Goal: Information Seeking & Learning: Understand process/instructions

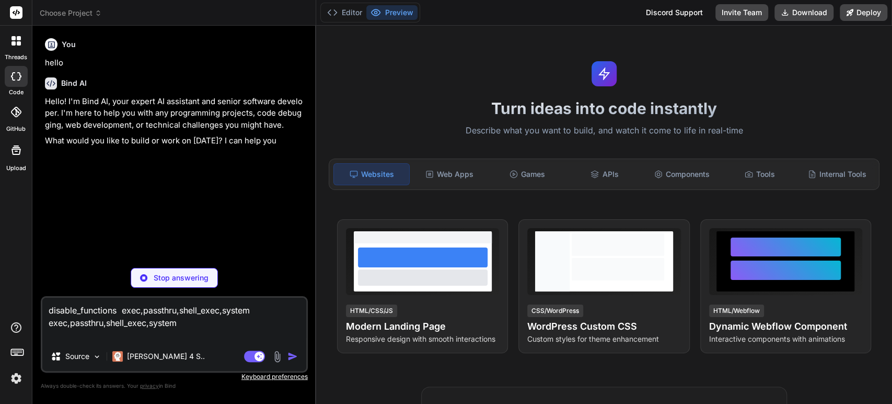
click at [131, 319] on textarea "disable_functions exec,passthru,shell_exec,system exec,passthru,shell_exec,syst…" at bounding box center [174, 319] width 264 height 44
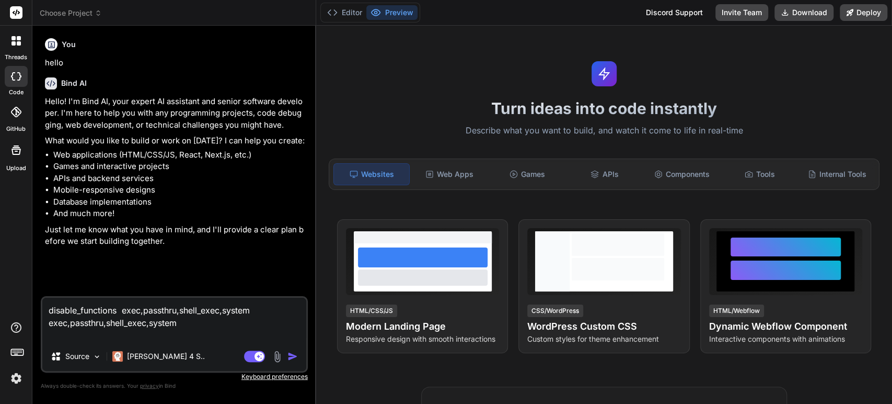
type textarea "x"
type textarea "I"
type textarea "x"
type textarea "I"
type textarea "x"
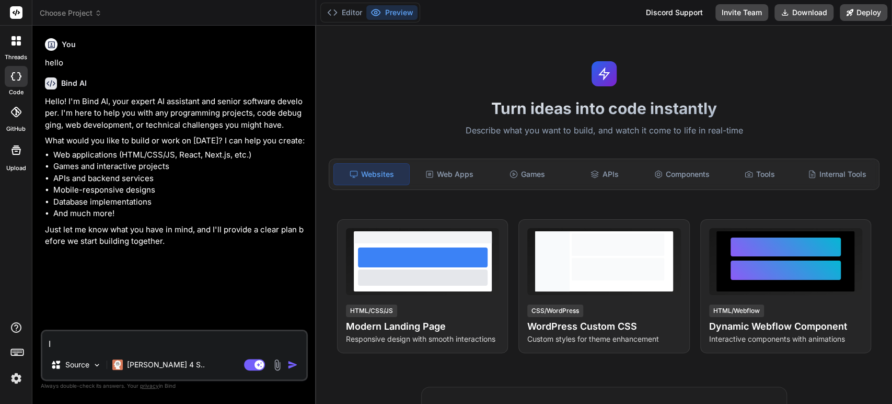
type textarea "I w"
type textarea "x"
type textarea "I wa"
type textarea "x"
type textarea "I wan"
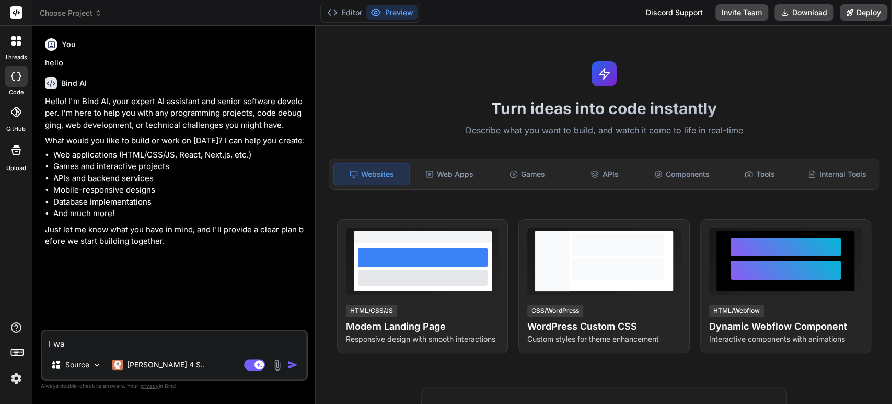
type textarea "x"
type textarea "I want"
type textarea "x"
type textarea "I want"
type textarea "x"
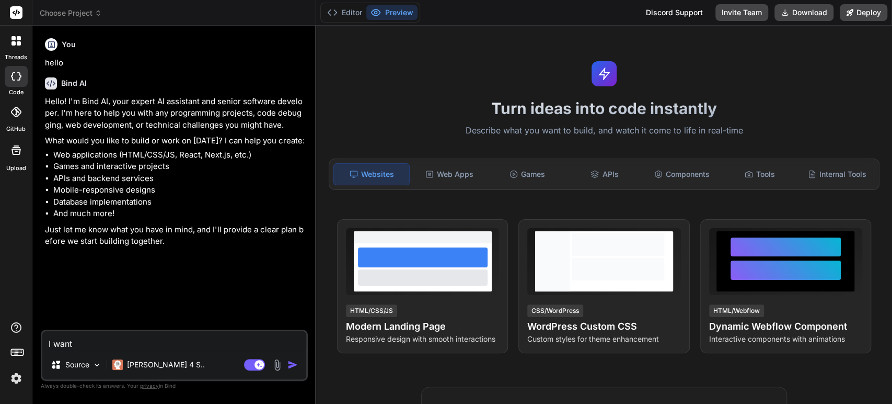
type textarea "I want t"
type textarea "x"
type textarea "I want to"
type textarea "x"
type textarea "I want to"
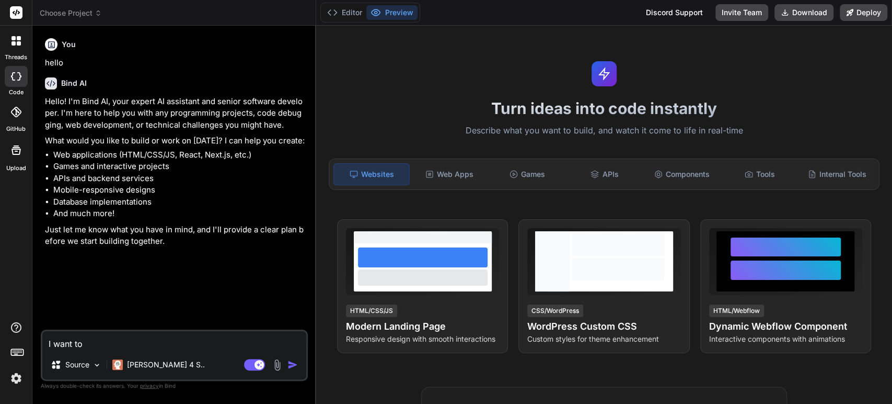
type textarea "x"
type textarea "I want to c"
type textarea "x"
type textarea "I want to cr"
type textarea "x"
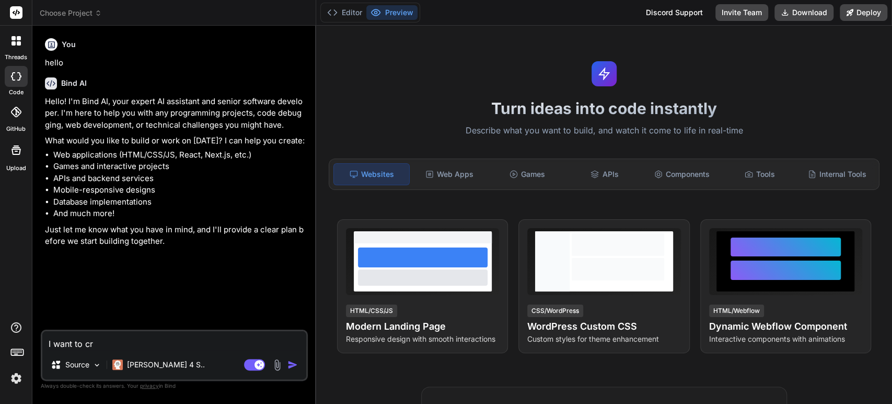
type textarea "I want to cre"
type textarea "x"
type textarea "I want to crea"
type textarea "x"
type textarea "I want to creat"
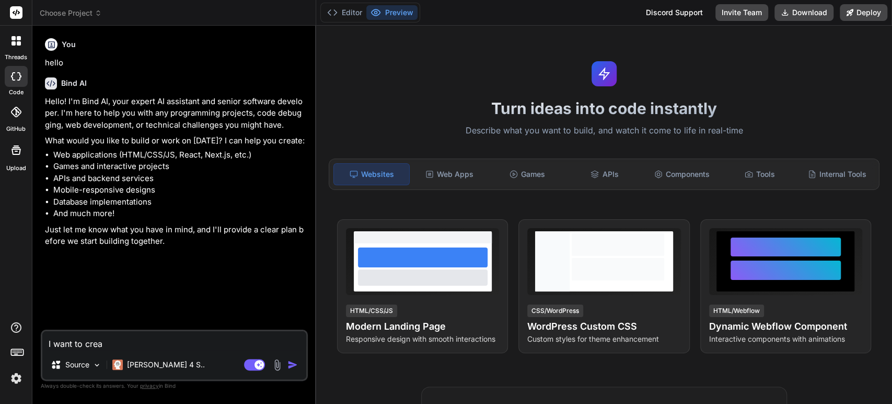
type textarea "x"
type textarea "I want to create"
type textarea "x"
type textarea "I want to create"
type textarea "x"
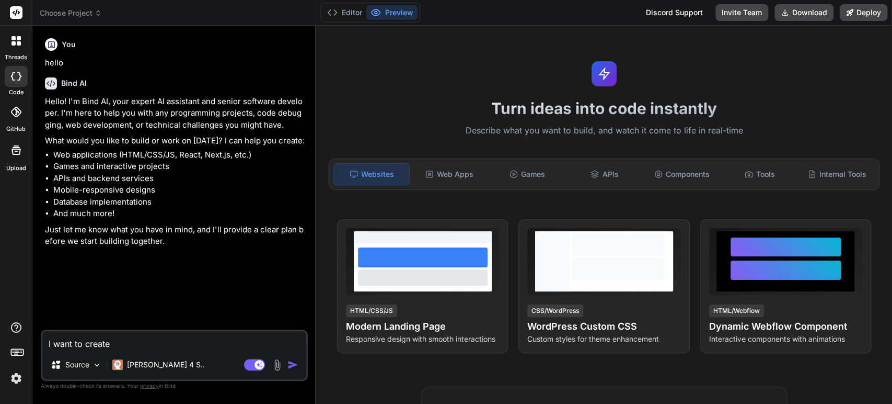
type textarea "I want to create p"
type textarea "x"
type textarea "I want to create ph"
type textarea "x"
type textarea "I want to create php"
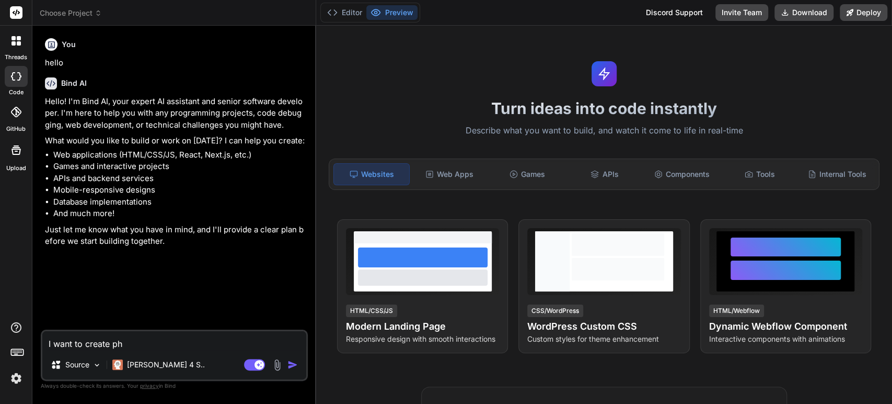
type textarea "x"
type textarea "I want to create php"
type textarea "x"
type textarea "I want to create php c"
type textarea "x"
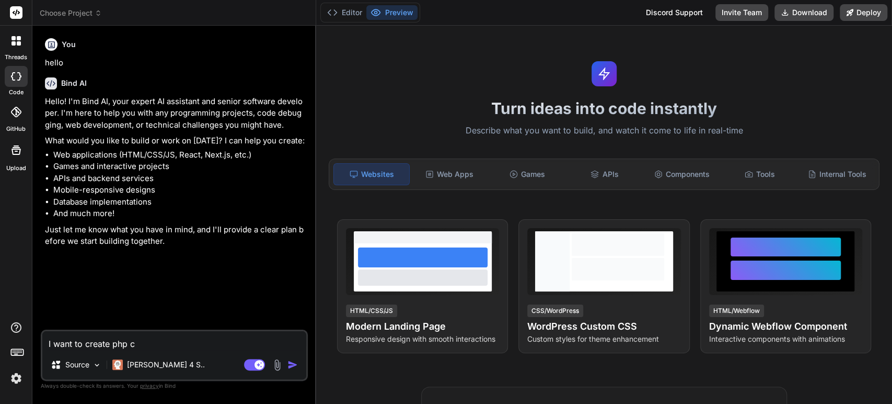
type textarea "I want to create php ch"
type textarea "x"
type textarea "I want to create php cha"
type textarea "x"
type textarea "I want to create php chat"
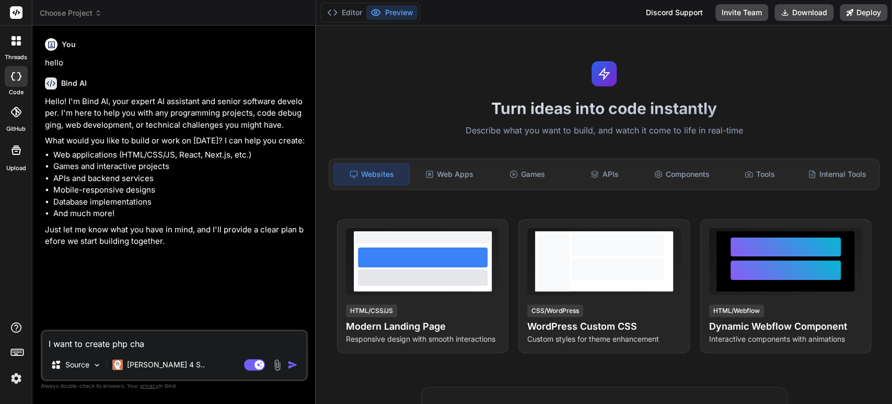
type textarea "x"
type textarea "I want to create php chatb"
type textarea "x"
type textarea "I want to create php chatbo"
type textarea "x"
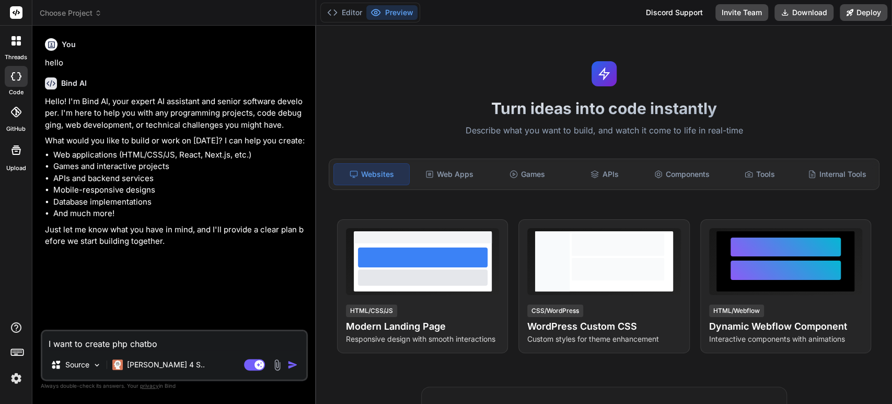
type textarea "I want to create php chatbox"
type textarea "x"
type textarea "I want to create php chatbox"
type textarea "x"
type textarea "I want to create php chatbox t"
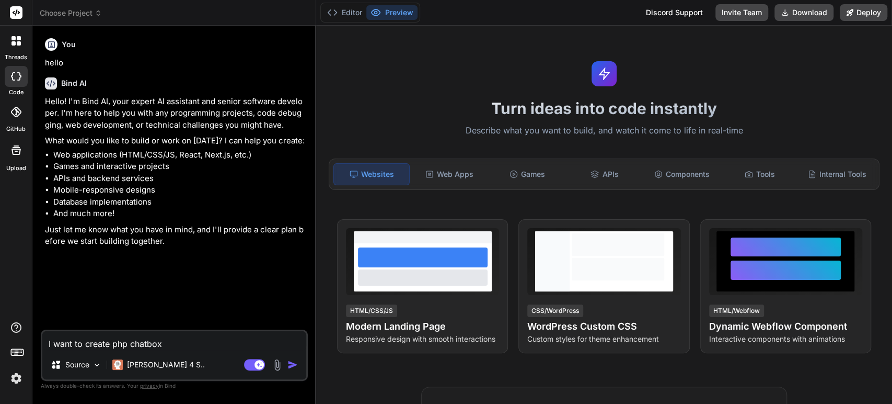
type textarea "x"
type textarea "I want to create php chatbox th"
type textarea "x"
type textarea "I want to create php chatbox tha"
type textarea "x"
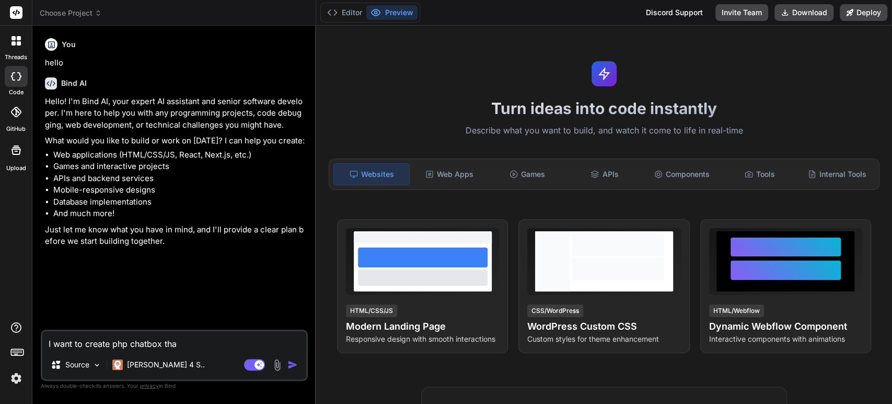
type textarea "I want to create php chatbox that"
type textarea "x"
type textarea "I want to create php chatbox that"
type textarea "x"
type textarea "I want to create php chatbox that u"
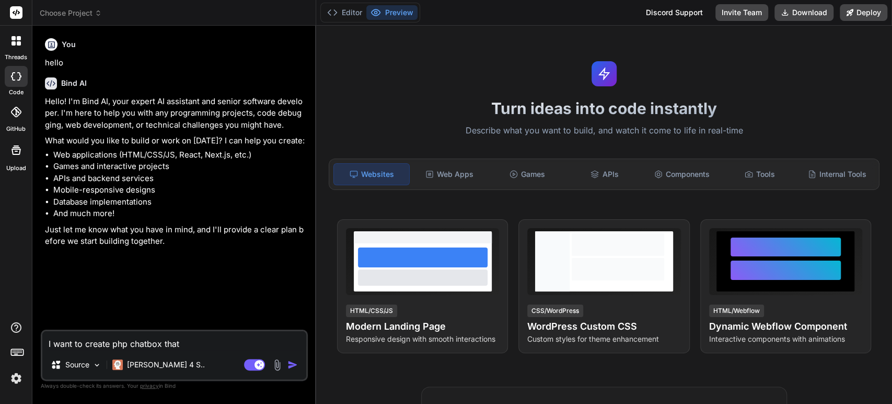
type textarea "x"
type textarea "I want to create php chatbox that us"
type textarea "x"
type textarea "I want to create php chatbox that use"
type textarea "x"
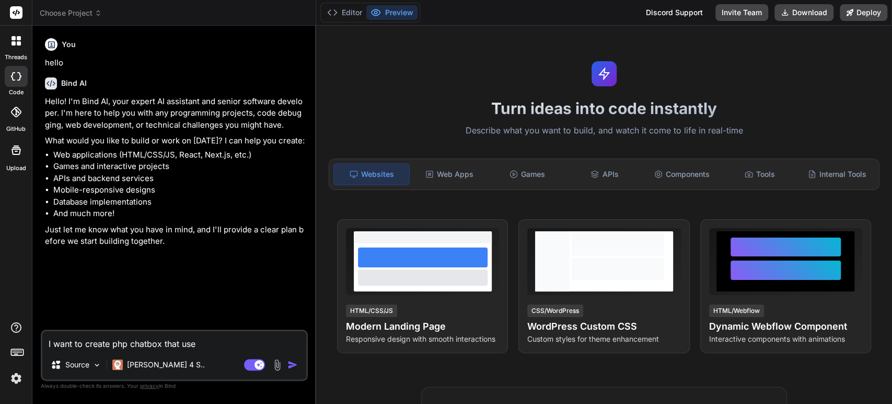
type textarea "I want to create php chatbox that uses"
type textarea "x"
type textarea "I want to create php chatbox that uses"
type textarea "x"
type textarea "I want to create php chatbox that uses m"
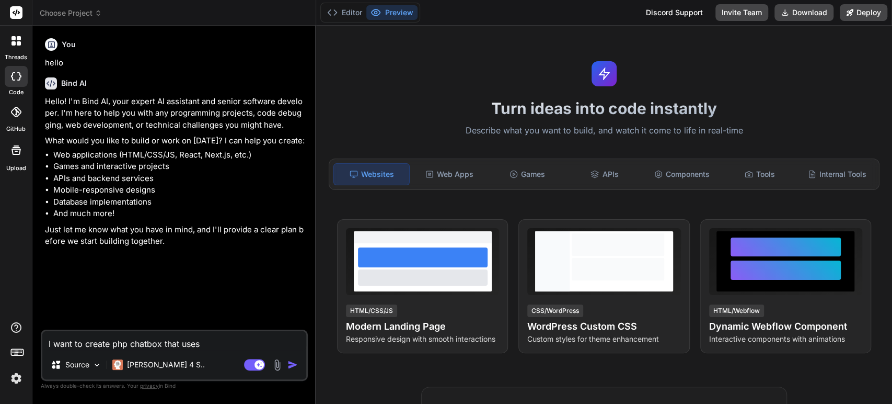
type textarea "x"
type textarea "I want to create php chatbox that uses ma"
type textarea "x"
type textarea "I want to create php chatbox that uses man"
type textarea "x"
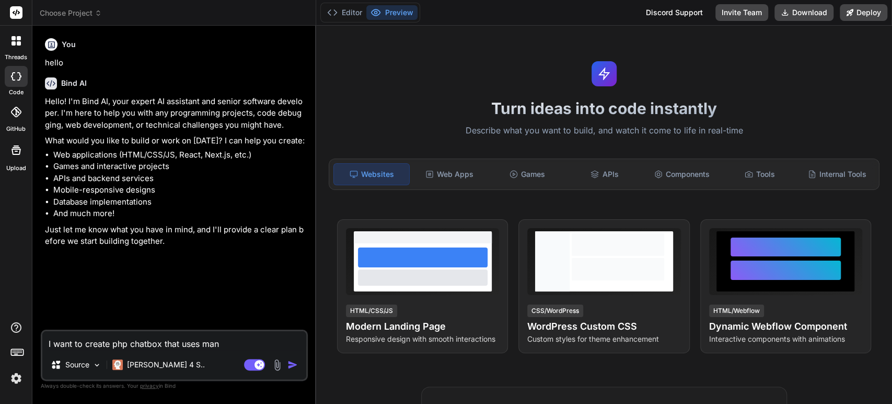
type textarea "I want to create php chatbox that uses mant"
type textarea "x"
type textarea "I want to create php chatbox that uses manti"
type textarea "x"
type textarea "I want to create php chatbox that uses mantic"
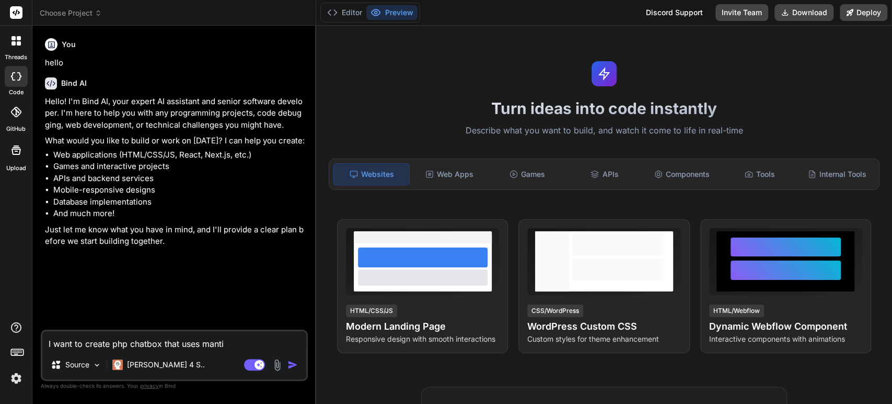
type textarea "x"
type textarea "I want to create php chatbox that uses mantico"
type textarea "x"
type textarea "I want to create php chatbox that uses manticor"
type textarea "x"
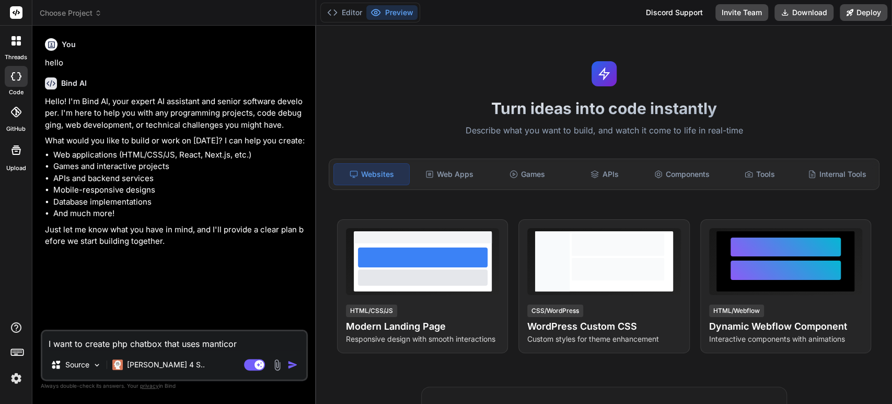
type textarea "I want to create php chatbox that uses manticore"
type textarea "x"
type textarea "I want to create php chatbox that uses manticore"
type textarea "x"
type textarea "I want to create php chatbox that uses manticore i"
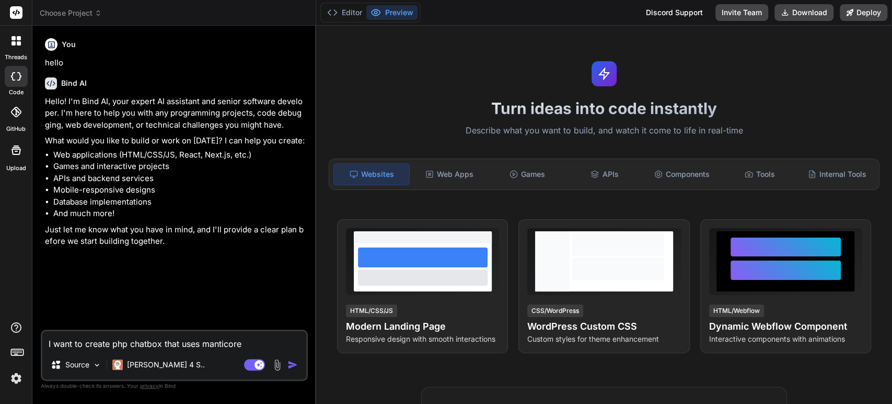
type textarea "x"
type textarea "I want to create php chatbox that uses manticore in"
type textarea "x"
type textarea "I want to create php chatbox that uses manticore ind"
type textarea "x"
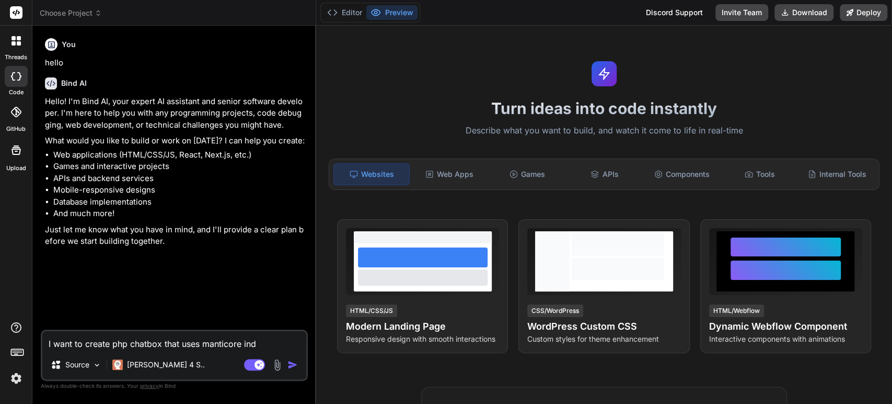
type textarea "I want to create php chatbox that uses manticore [GEOGRAPHIC_DATA]"
type textarea "x"
type textarea "I want to create php chatbox that uses manticore index"
type textarea "x"
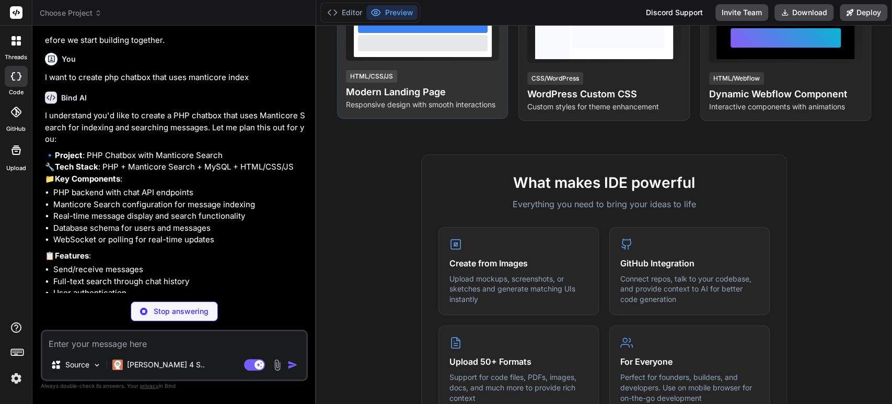
scroll to position [201, 0]
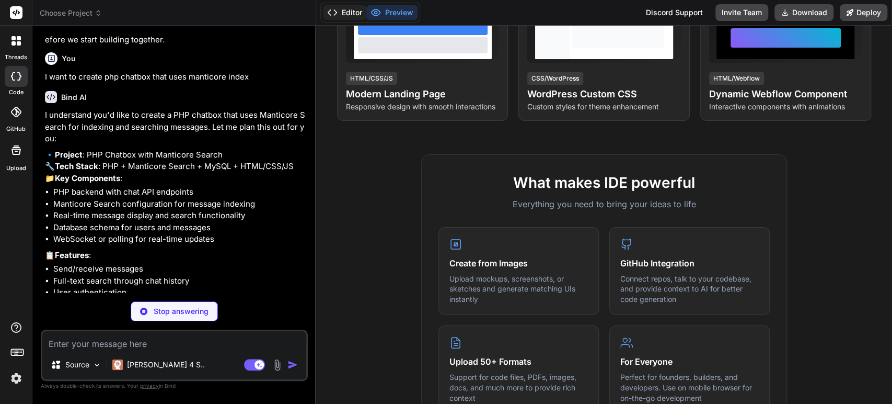
type textarea "x"
click at [351, 14] on button "Editor" at bounding box center [344, 12] width 43 height 15
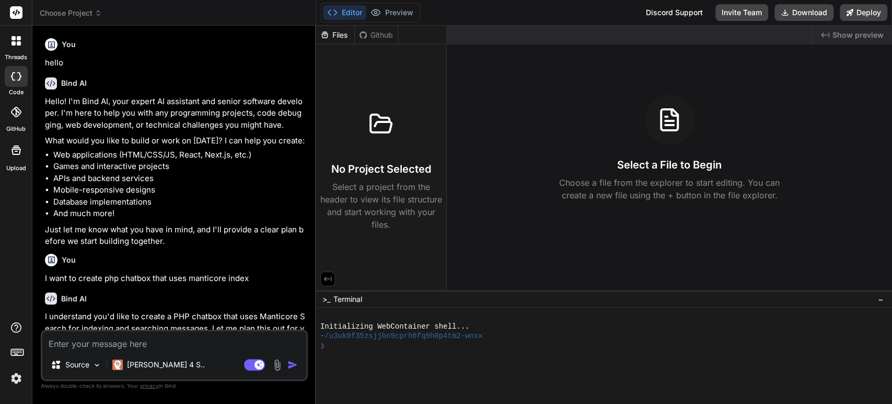
scroll to position [116, 0]
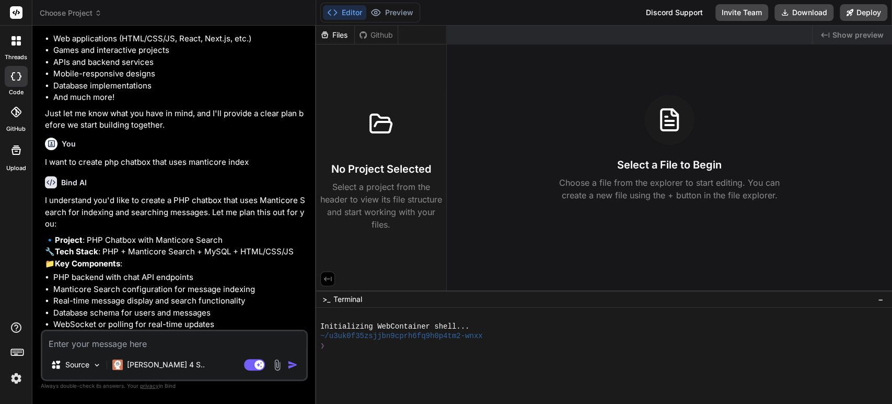
click at [16, 49] on div at bounding box center [16, 41] width 22 height 22
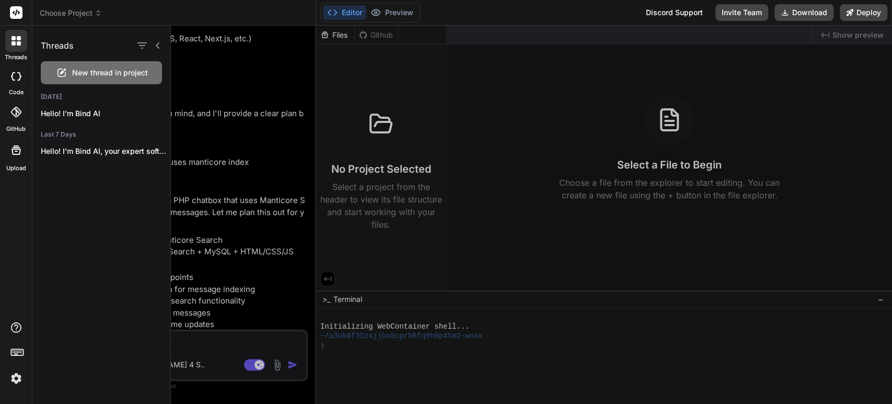
click at [96, 68] on span "New thread in project" at bounding box center [110, 72] width 76 height 10
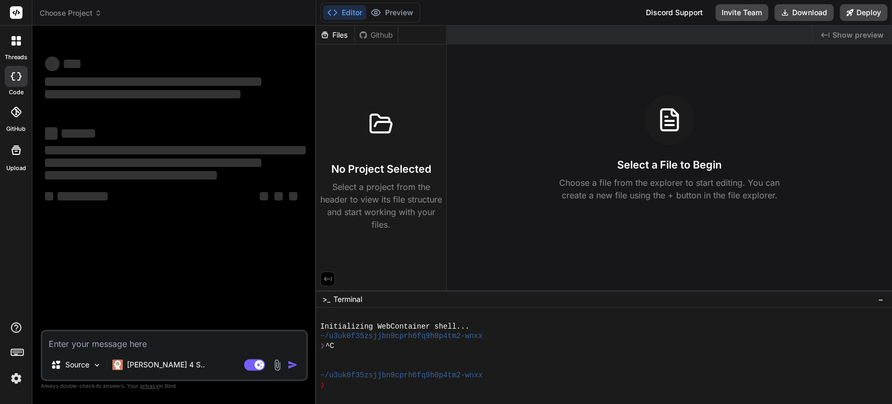
type textarea "x"
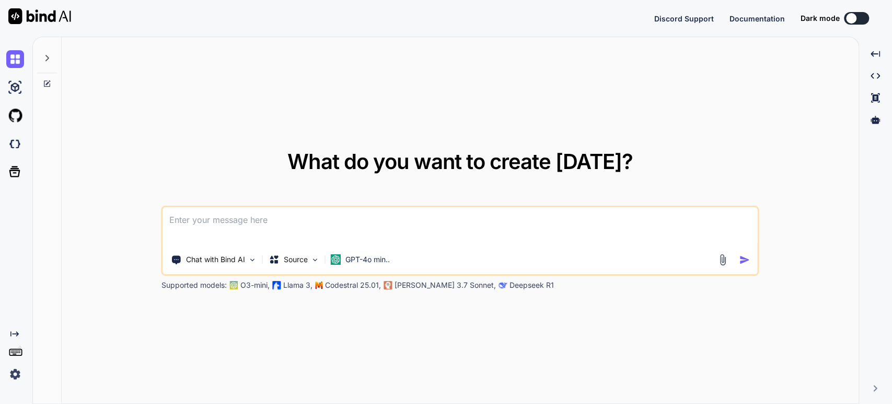
type textarea "x"
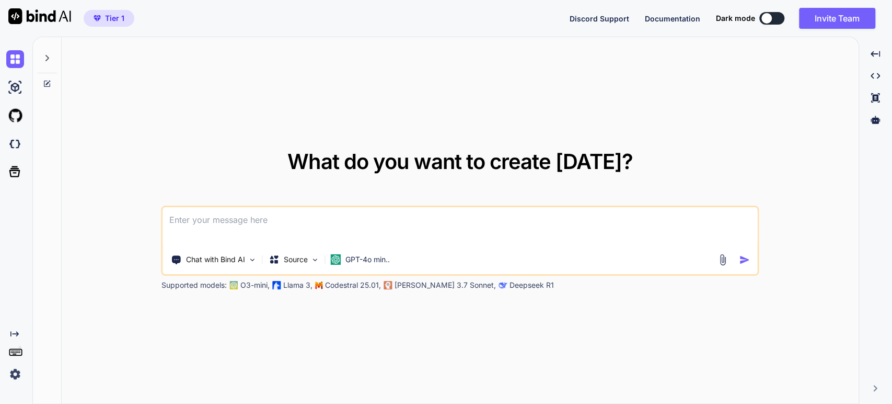
type textarea "I"
type textarea "x"
type textarea "I"
type textarea "x"
type textarea "I w"
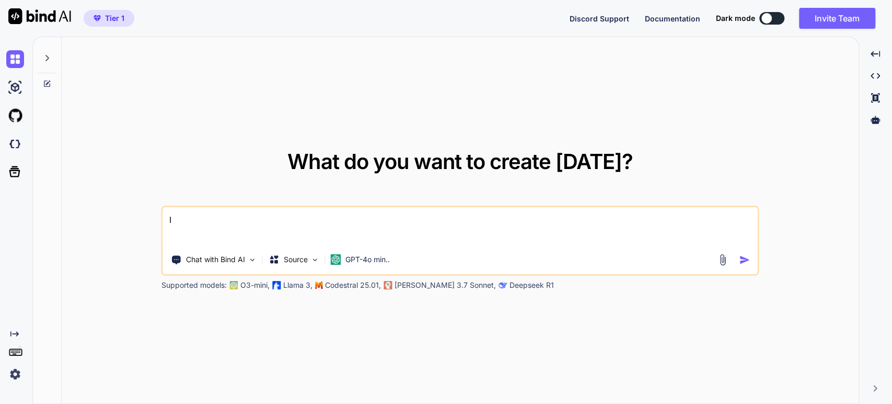
type textarea "x"
type textarea "I wa"
type textarea "x"
type textarea "I wan"
type textarea "x"
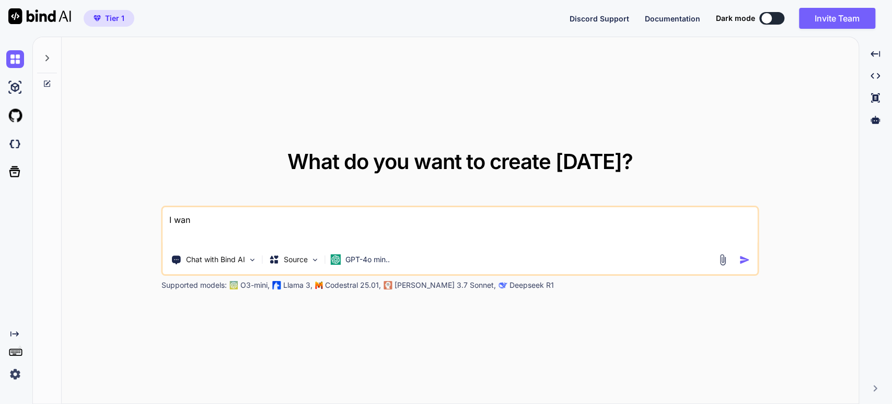
type textarea "I want"
type textarea "x"
type textarea "I want"
type textarea "x"
type textarea "I want t"
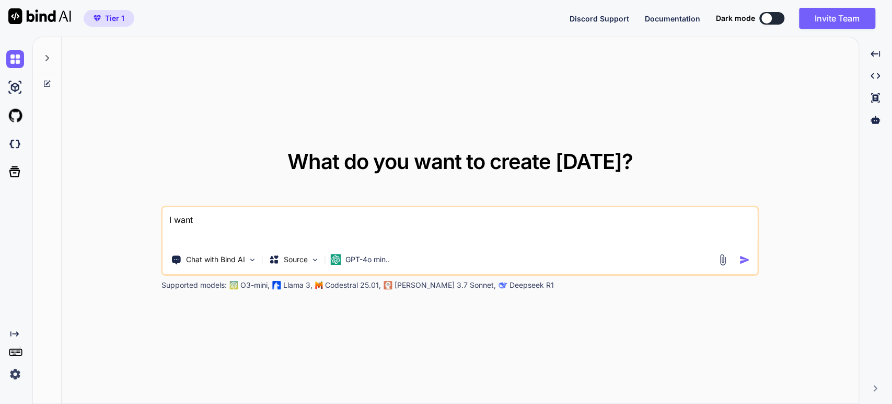
type textarea "x"
type textarea "I want to"
type textarea "x"
type textarea "I want to"
type textarea "x"
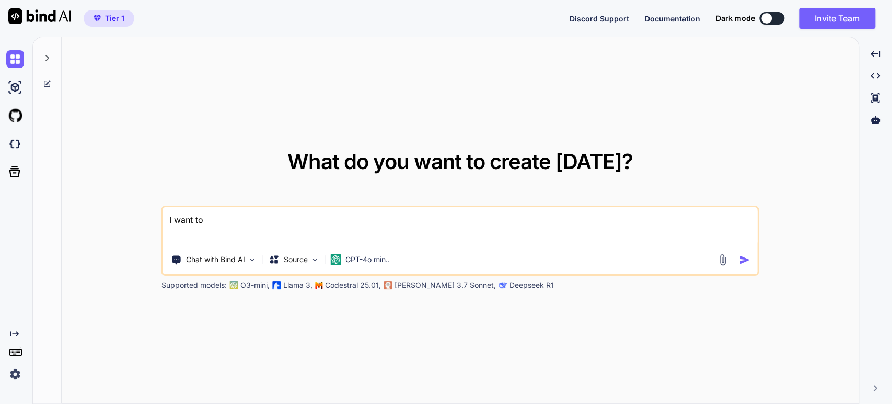
type textarea "I want to b"
type textarea "x"
type textarea "I want to bu"
type textarea "x"
type textarea "I want to bui"
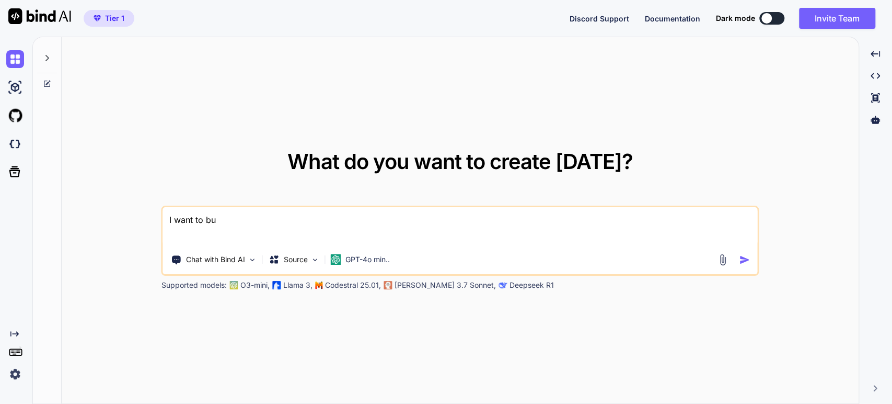
type textarea "x"
type textarea "I want to buil"
type textarea "x"
type textarea "I want to build"
type textarea "x"
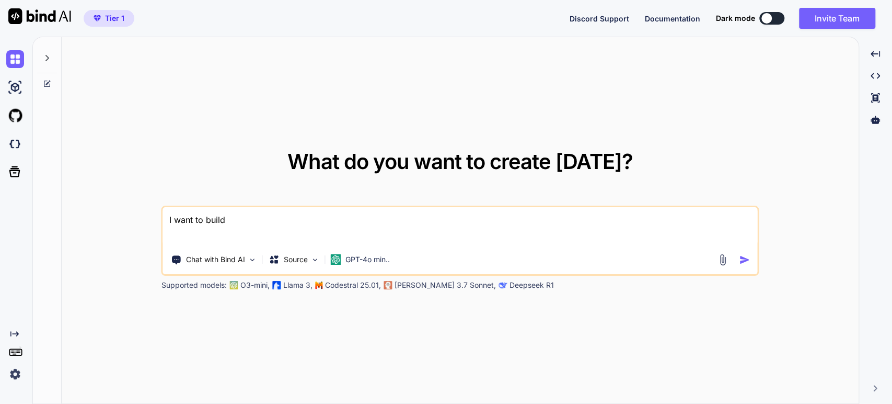
type textarea "I want to build"
type textarea "x"
type textarea "I want to build p"
type textarea "x"
type textarea "I want to build ph"
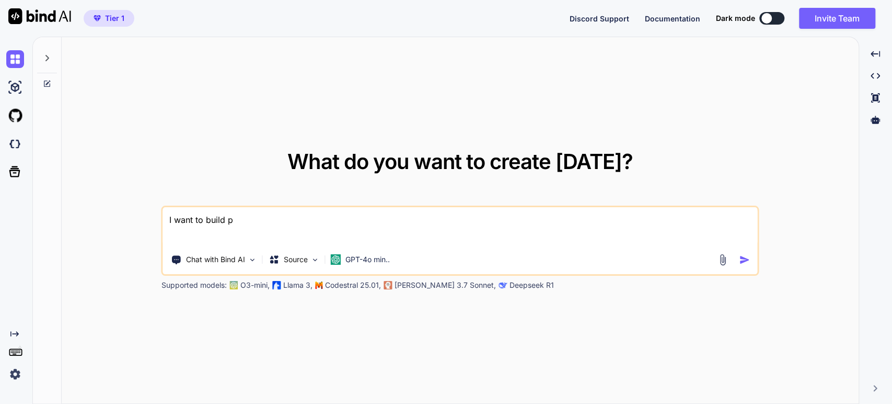
type textarea "x"
type textarea "I want to build php"
type textarea "x"
type textarea "I want to build php"
type textarea "x"
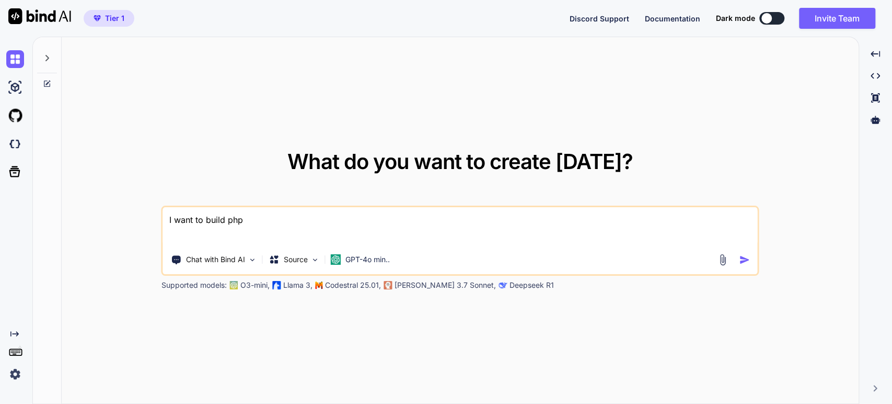
type textarea "I want to build php b"
type textarea "x"
type textarea "I want to build php ba"
type textarea "x"
type textarea "I want to build php bas"
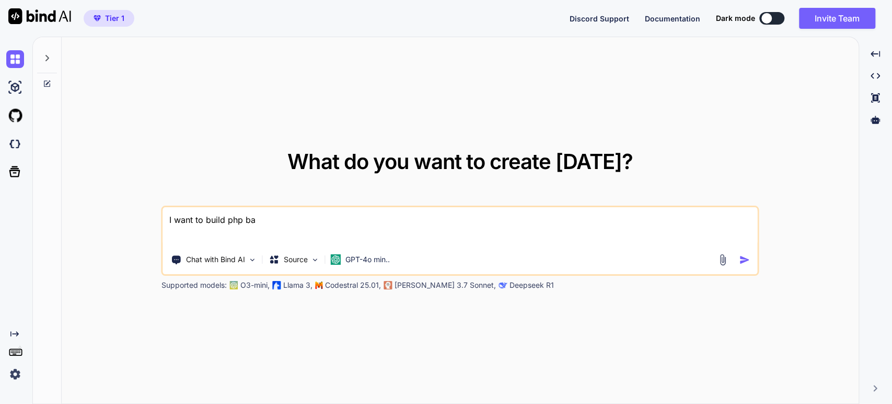
type textarea "x"
type textarea "I want to build php base"
type textarea "x"
type textarea "I want to build php based"
type textarea "x"
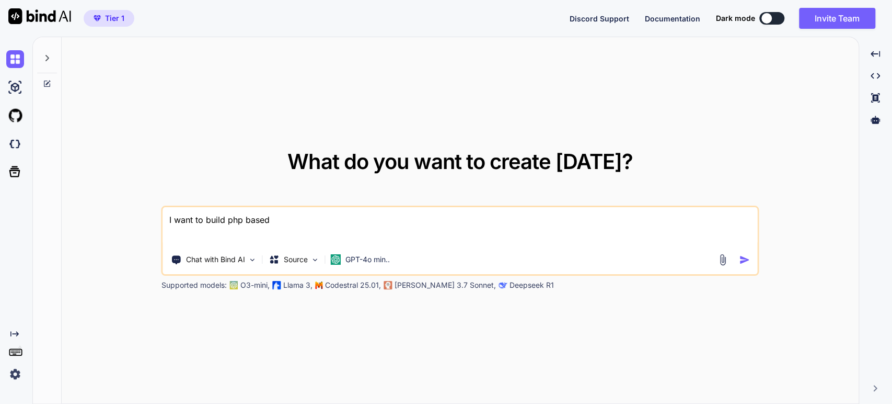
type textarea "I want to build php based"
type textarea "x"
type textarea "I want to build php based c"
type textarea "x"
type textarea "I want to build php based ch"
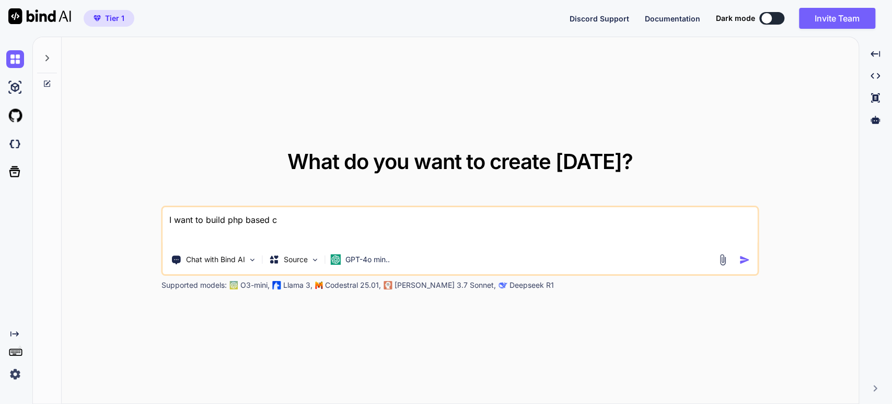
type textarea "x"
type textarea "I want to build php based cha"
type textarea "x"
type textarea "I want to build php based chat"
type textarea "x"
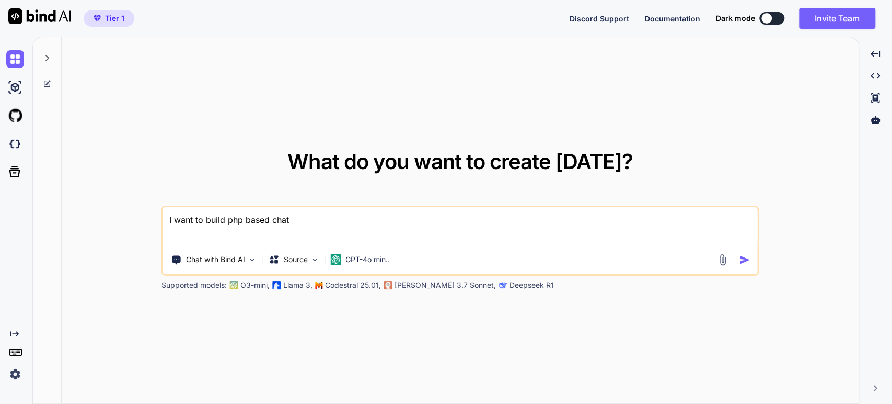
type textarea "I want to build php based chat"
type textarea "x"
type textarea "I want to build php based chat b"
type textarea "x"
type textarea "I want to build php based chat bo"
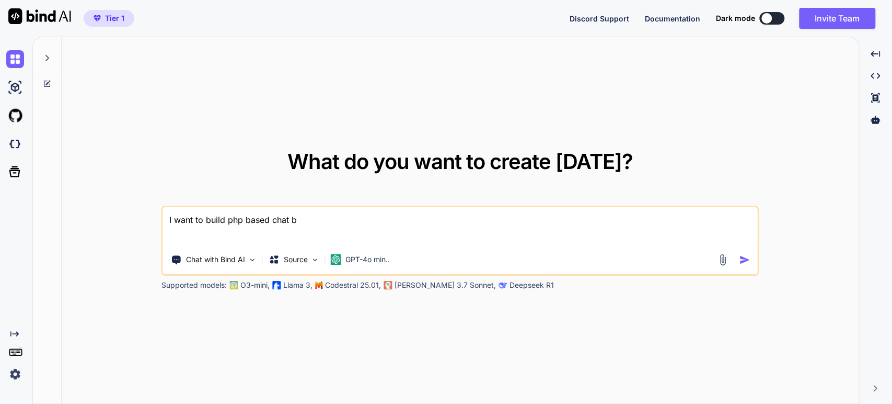
type textarea "x"
type textarea "I want to build php based chat box"
type textarea "x"
type textarea "I want to build php based chat box"
type textarea "x"
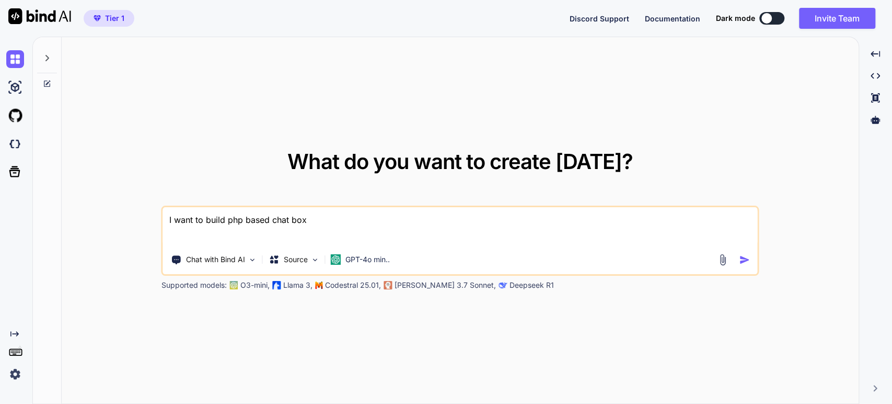
type textarea "I want to build php based chat box t"
type textarea "x"
type textarea "I want to build php based chat box th"
type textarea "x"
type textarea "I want to build php based chat box tha"
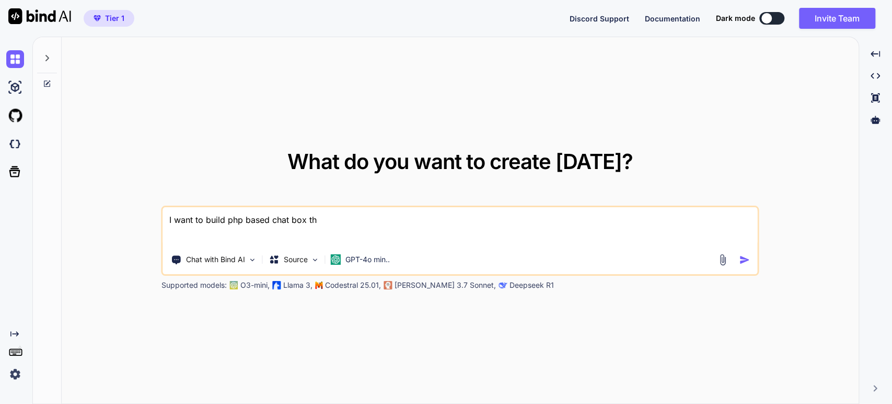
type textarea "x"
type textarea "I want to build php based chat box that"
type textarea "x"
type textarea "I want to build php based chat box that"
type textarea "x"
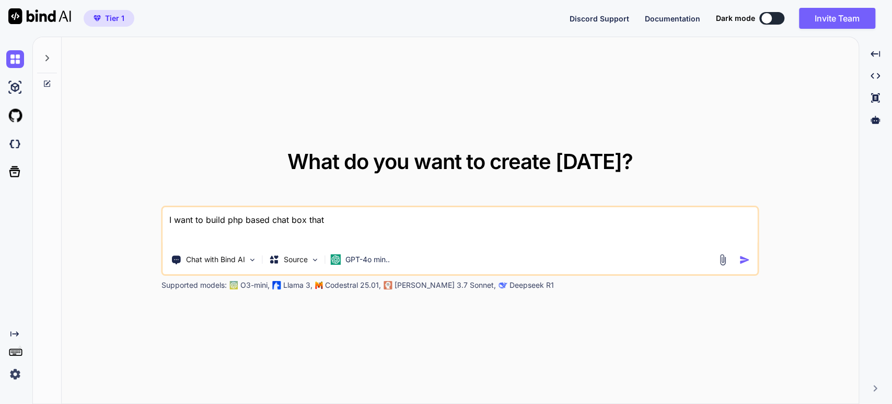
type textarea "I want to build php based chat box that u"
type textarea "x"
type textarea "I want to build php based chat box that us"
type textarea "x"
type textarea "I want to build php based chat box that use"
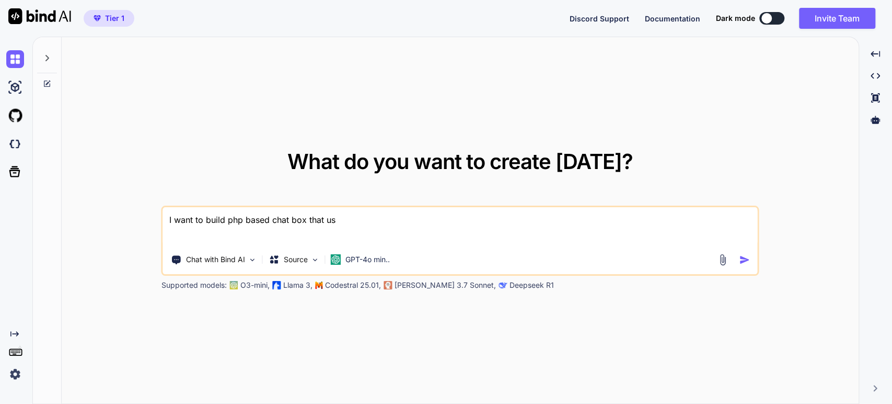
type textarea "x"
type textarea "I want to build php based chat box that uses"
type textarea "x"
type textarea "I want to build php based chat box that uses"
type textarea "x"
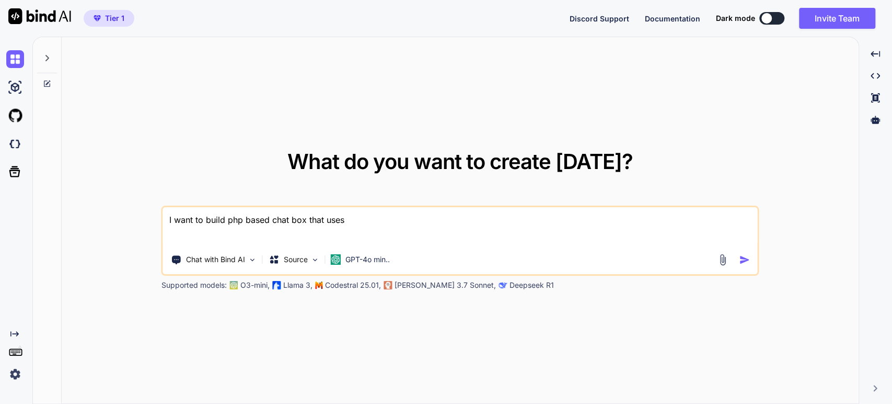
type textarea "I want to build php based chat box that uses m"
type textarea "x"
type textarea "I want to build php based chat box that uses ma"
type textarea "x"
type textarea "I want to build php based chat box that uses man"
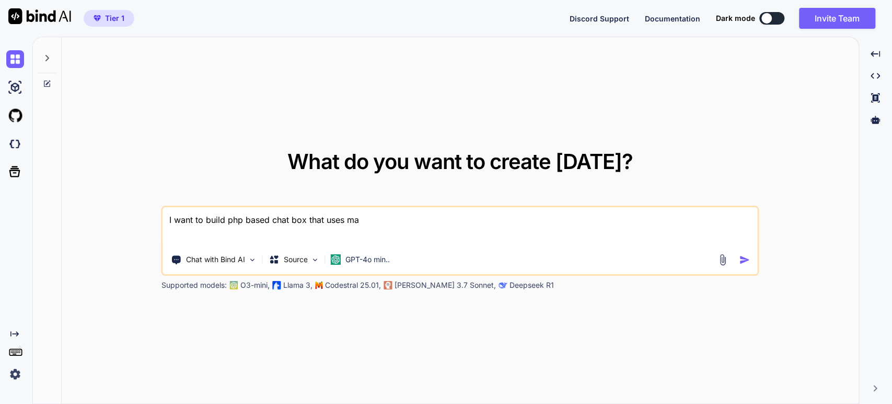
type textarea "x"
type textarea "I want to build php based chat box that uses mant"
type textarea "x"
type textarea "I want to build php based chat box that uses manti"
type textarea "x"
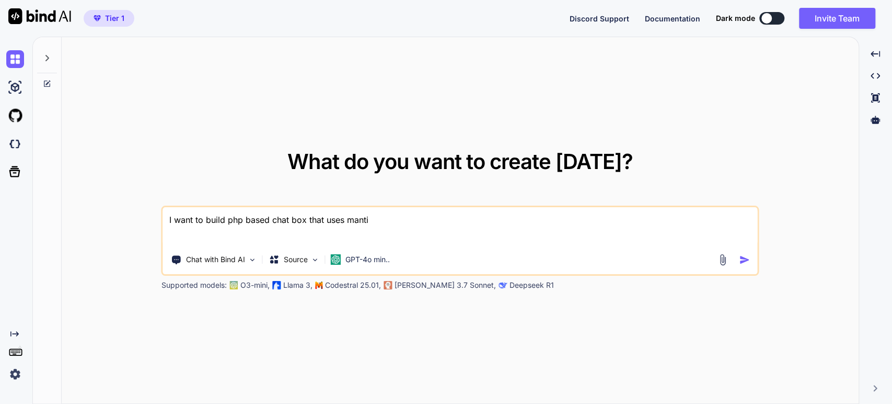
type textarea "I want to build php based chat box that uses mantic"
type textarea "x"
type textarea "I want to build php based chat box that uses mantico"
type textarea "x"
type textarea "I want to build php based chat box that uses manticor"
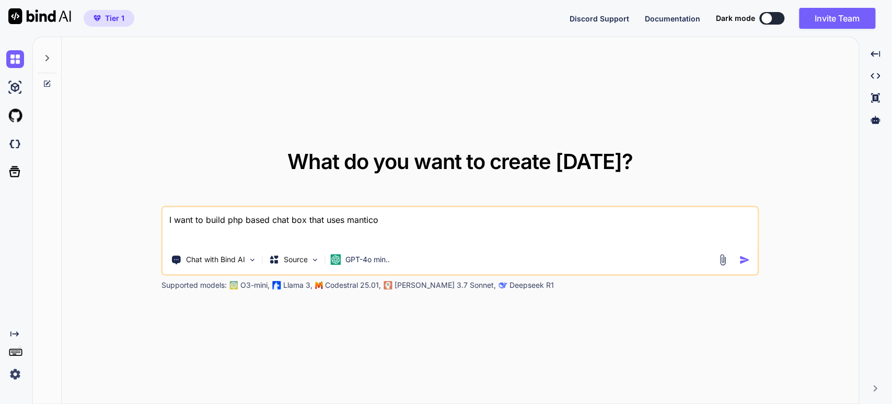
type textarea "x"
type textarea "I want to build php based chat box that uses manticore"
type textarea "x"
type textarea "I want to build php based chat box that uses manticore"
type textarea "x"
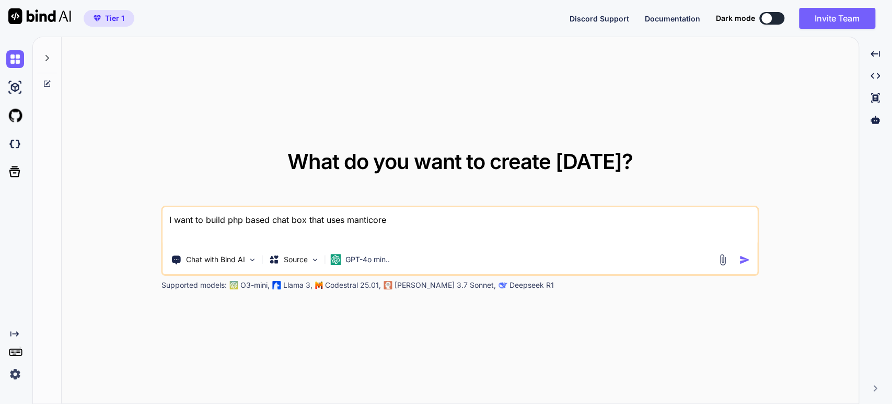
type textarea "I want to build php based chat box that uses manticore i"
type textarea "x"
type textarea "I want to build php based chat box that uses manticore in"
type textarea "x"
type textarea "I want to build php based chat box that uses manticore ind"
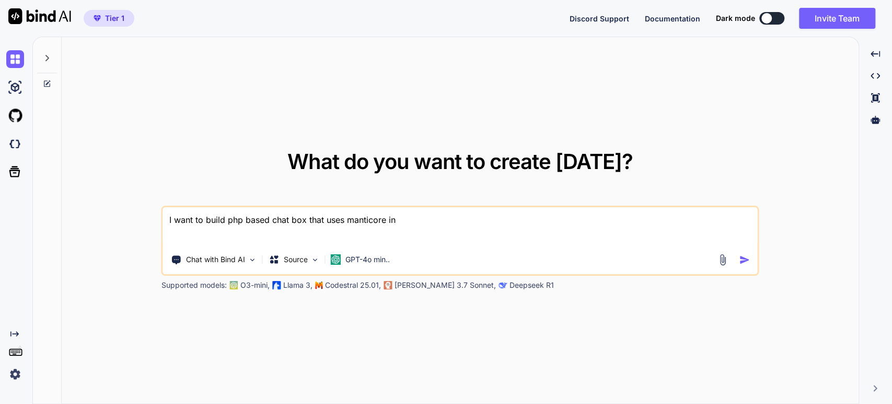
type textarea "x"
type textarea "I want to build php based chat box that uses manticore inde"
type textarea "x"
type textarea "I want to build php based chat box that uses manticore inde"
type textarea "x"
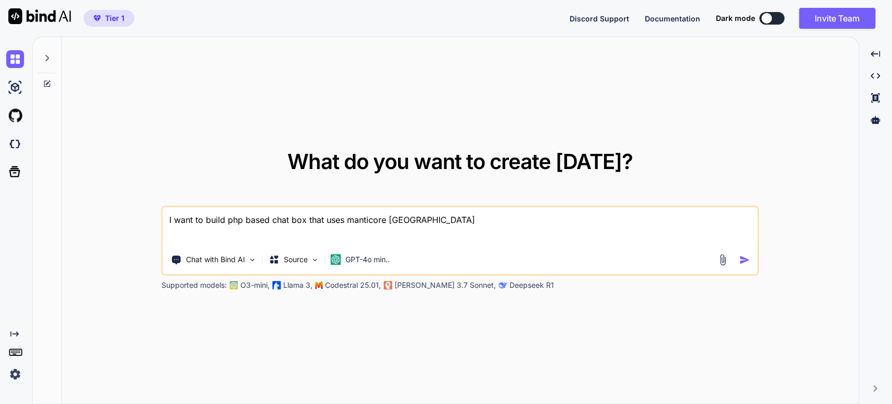
type textarea "I want to build php based chat box that uses manticore inde"
type textarea "x"
type textarea "I want to build php based chat box that uses manticore index"
type textarea "x"
type textarea "I want to build php based chat box that uses manticore index"
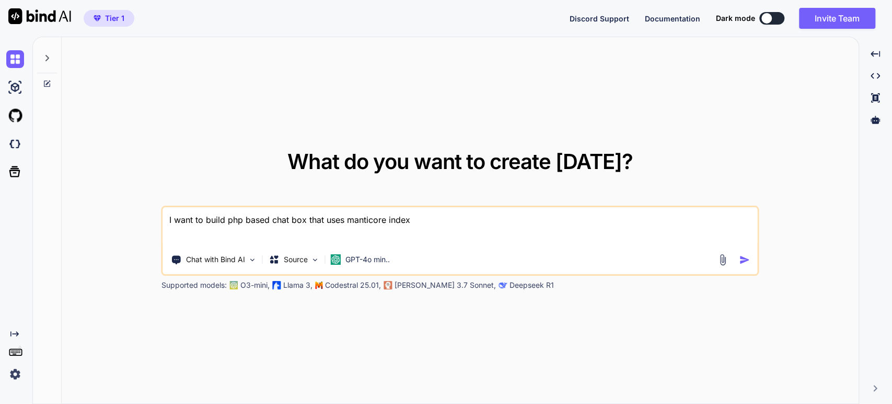
type textarea "x"
type textarea "I want to build php based chat box that uses manticore index a"
type textarea "x"
type textarea "I want to build php based chat box that uses manticore index as"
type textarea "x"
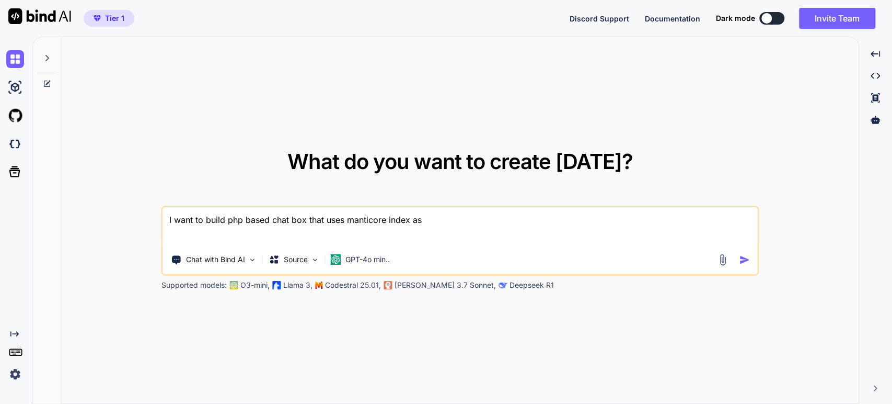
type textarea "I want to build php based chat box that uses manticore index as"
type textarea "x"
type textarea "I want to build php based chat box that uses manticore index as k"
type textarea "x"
type textarea "I want to build php based chat box that uses manticore index as kn"
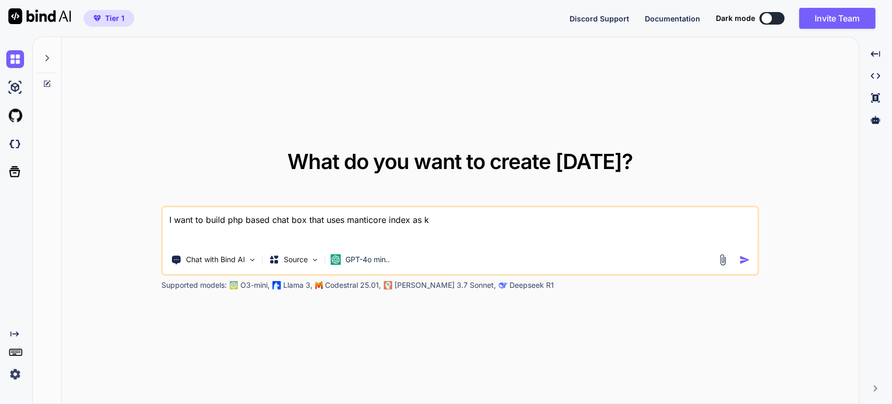
type textarea "x"
type textarea "I want to build php based chat box that uses manticore index as kno"
type textarea "x"
type textarea "I want to build php based chat box that uses manticore index as know"
type textarea "x"
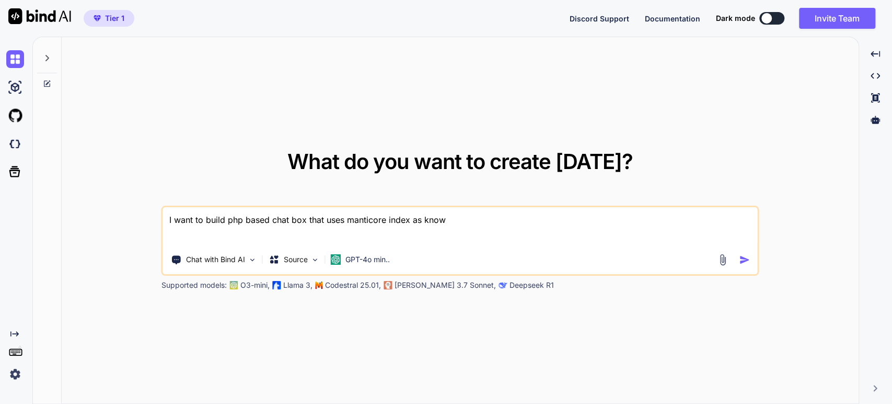
type textarea "I want to build php based chat box that uses manticore index as knowl"
type textarea "x"
type textarea "I want to build php based chat box that uses manticore index as knowle"
type textarea "x"
type textarea "I want to build php based chat box that uses manticore index as knowled"
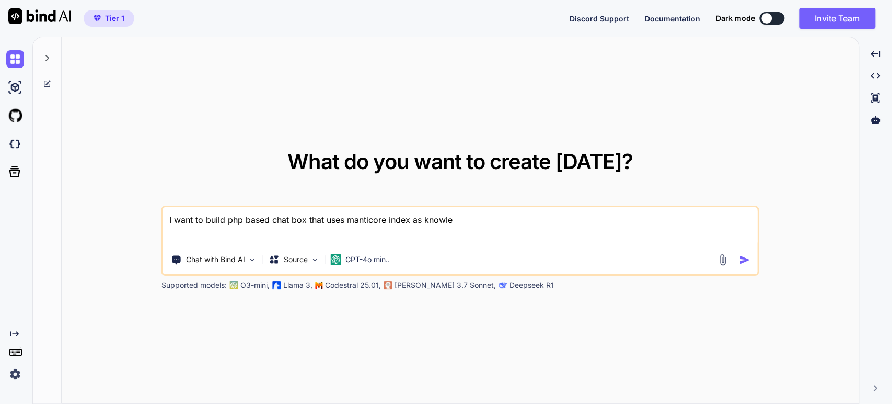
type textarea "x"
type textarea "I want to build php based chat box that uses manticore index as knowledg"
type textarea "x"
type textarea "I want to build php based chat box that uses manticore index as knowledge"
type textarea "x"
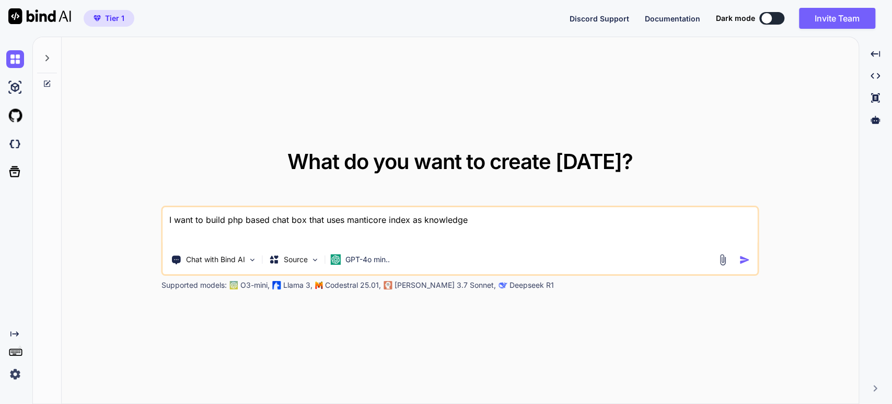
type textarea "I want to build php based chat box that uses manticore index as knowledge"
type textarea "x"
type textarea "I want to build php based chat box that uses manticore index as knowledge b"
type textarea "x"
type textarea "I want to build php based chat box that uses manticore index as knowledge ba"
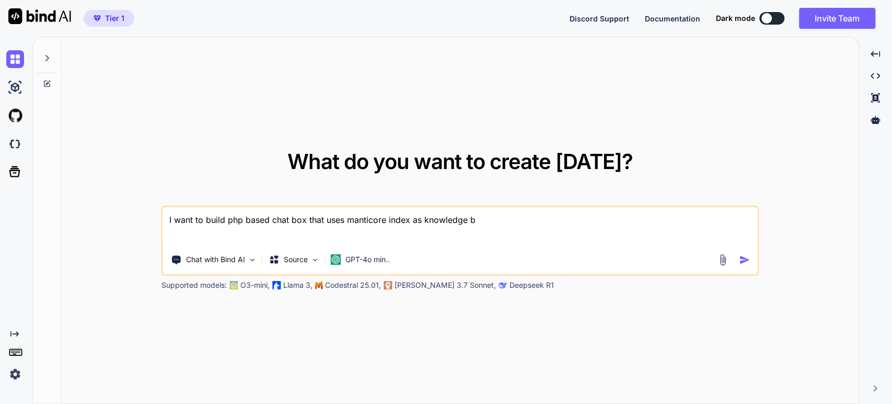
type textarea "x"
type textarea "I want to build php based chat box that uses manticore index as knowledge bas"
type textarea "x"
type textarea "I want to build php based chat box that uses manticore index as knowledge base"
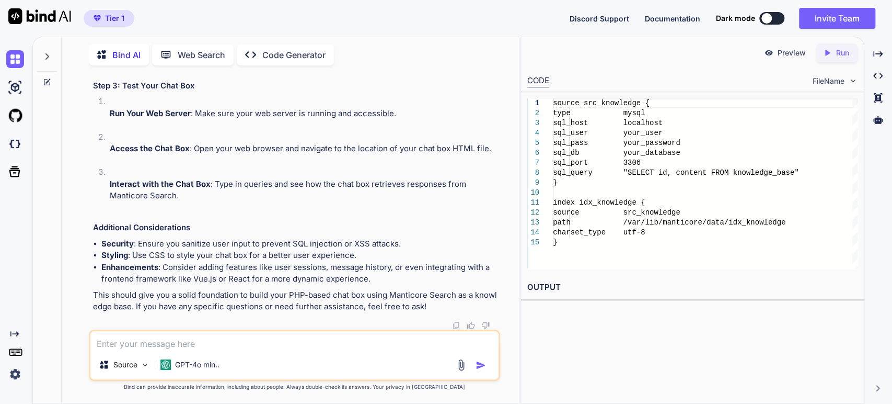
scroll to position [1291, 0]
click at [132, 346] on textarea at bounding box center [294, 340] width 409 height 19
type textarea "x"
type textarea "b"
type textarea "x"
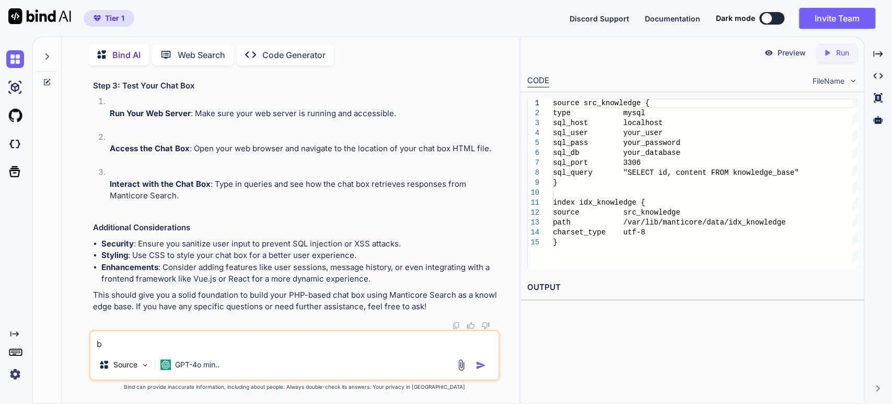
type textarea "bu"
type textarea "x"
type textarea "but"
type textarea "x"
type textarea "but"
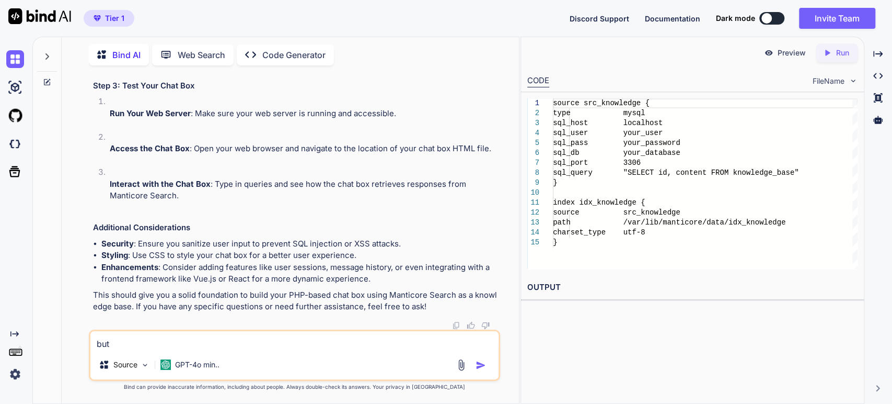
type textarea "x"
type textarea "but t"
type textarea "x"
type textarea "but th"
type textarea "x"
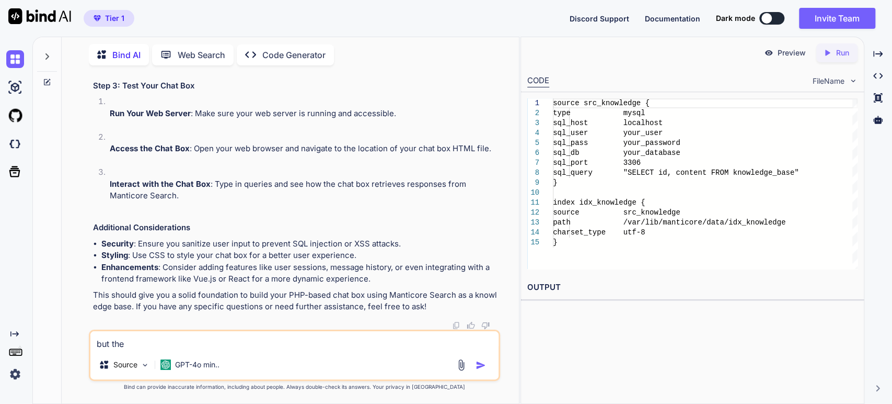
type textarea "but the"
type textarea "x"
type textarea "but the c"
type textarea "x"
type textarea "but the cu"
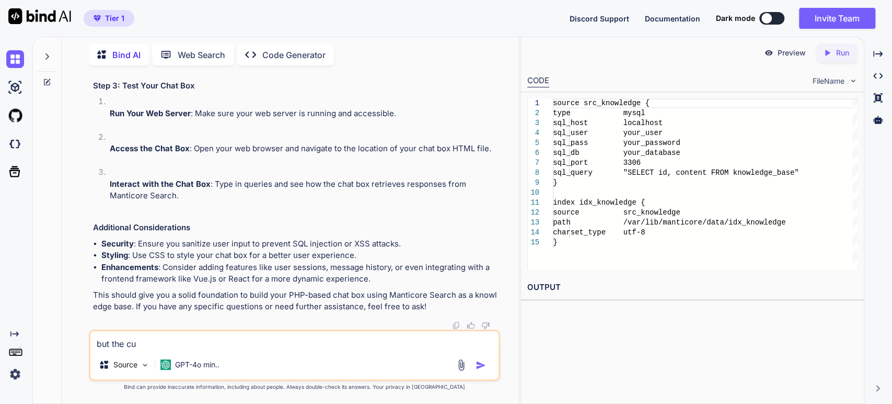
type textarea "x"
type textarea "but the cur"
type textarea "x"
type textarea "but the curr"
type textarea "x"
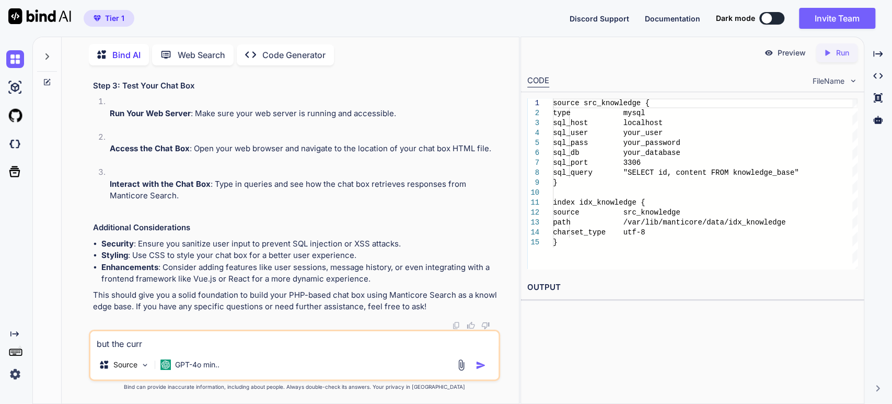
type textarea "but the curre"
type textarea "x"
type textarea "but the curren"
type textarea "x"
type textarea "but the current"
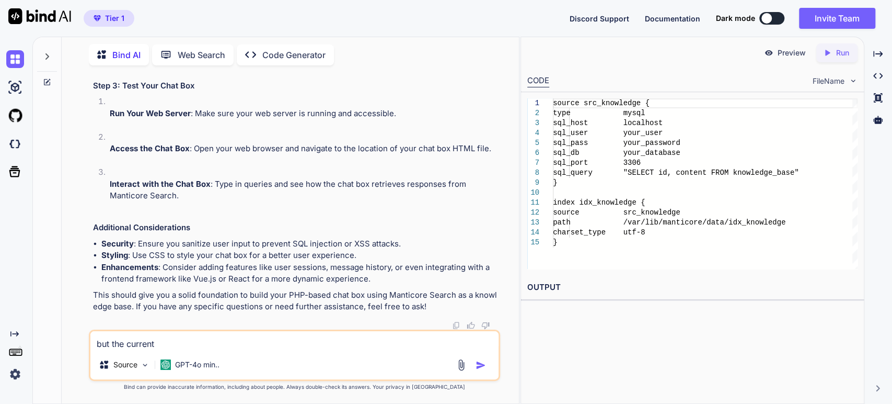
type textarea "x"
type textarea "but the current"
type textarea "x"
type textarea "but the current c"
type textarea "x"
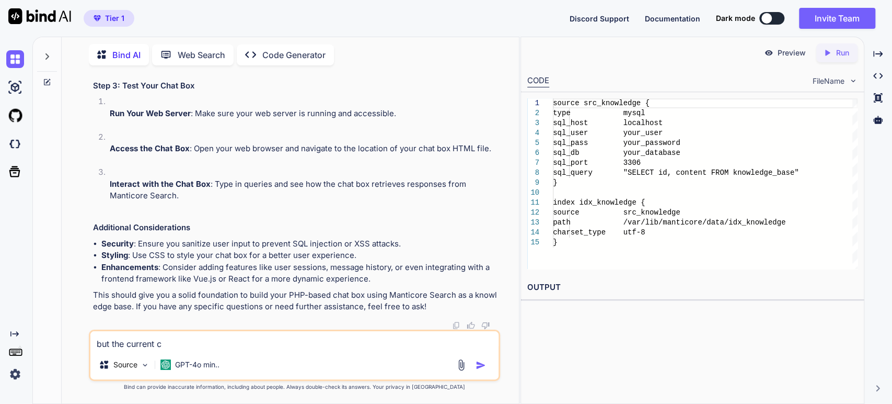
type textarea "but the current ch"
type textarea "x"
type textarea "but the current cha"
type textarea "x"
type textarea "but the current chat"
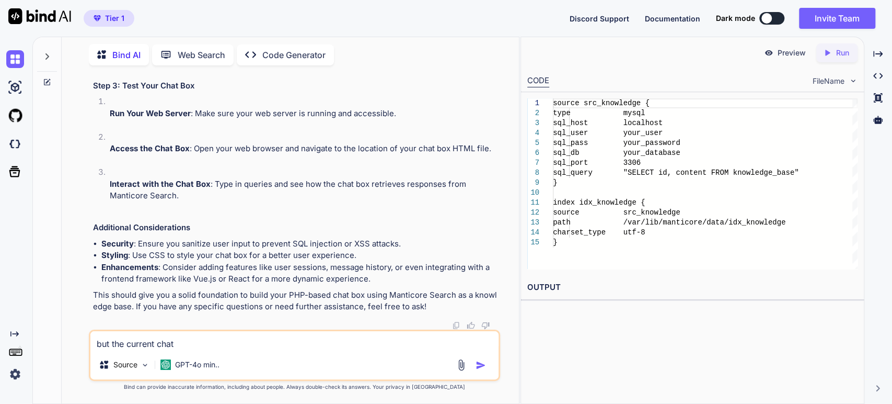
type textarea "x"
type textarea "but the current chat"
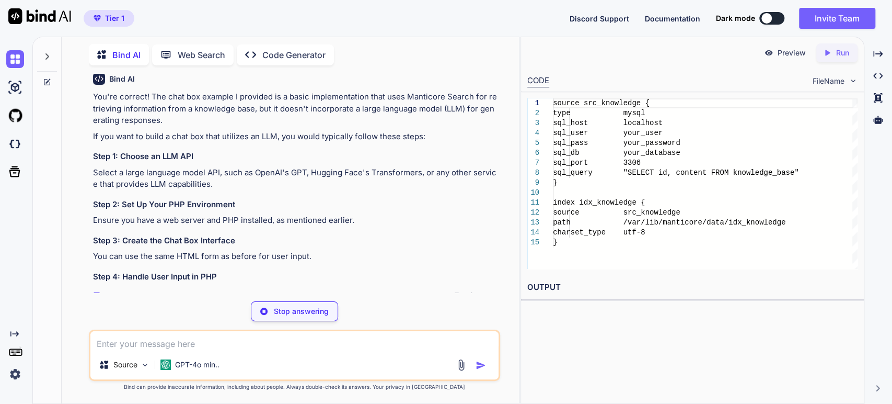
scroll to position [1518, 0]
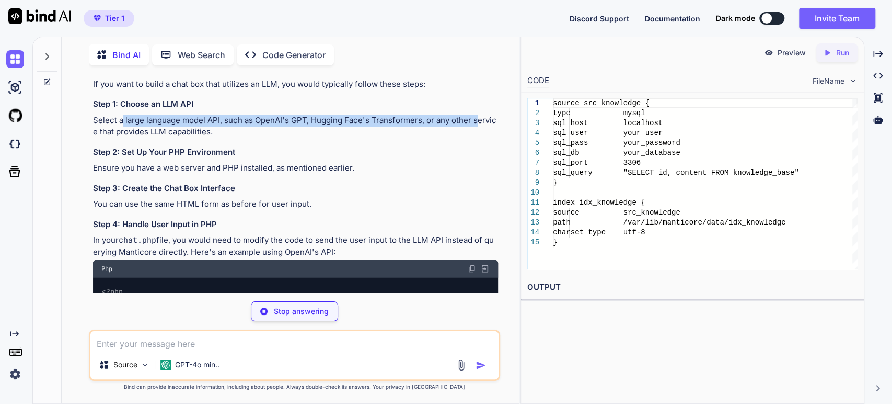
drag, startPoint x: 121, startPoint y: 250, endPoint x: 475, endPoint y: 248, distance: 354.4
click at [475, 138] on p "Select a large language model API, such as OpenAI's GPT, Hugging Face's Transfo…" at bounding box center [296, 126] width 406 height 24
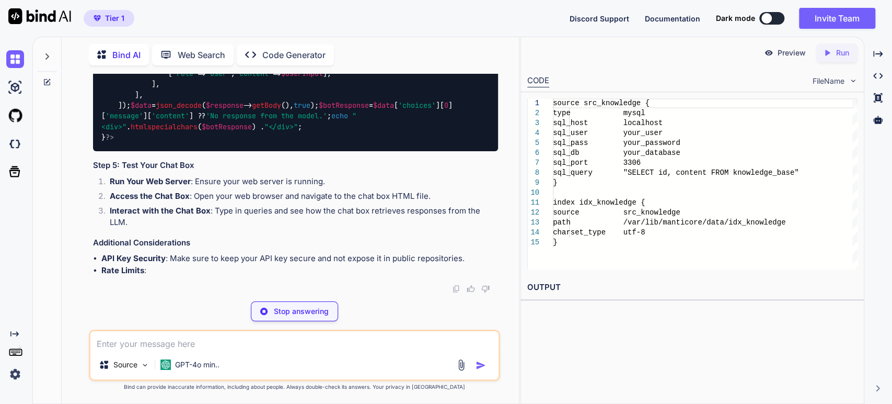
scroll to position [1924, 0]
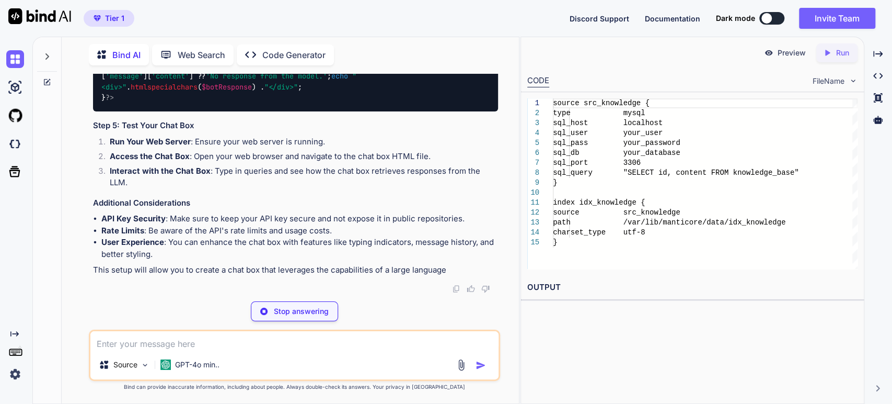
click at [176, 342] on textarea at bounding box center [294, 340] width 409 height 19
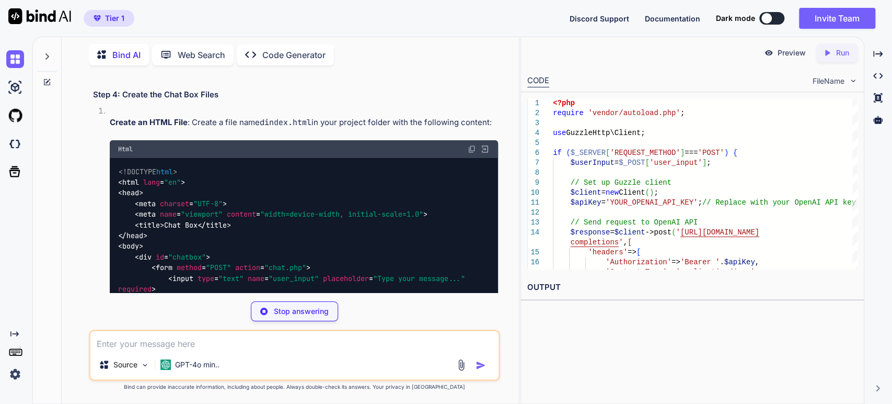
scroll to position [2859, 0]
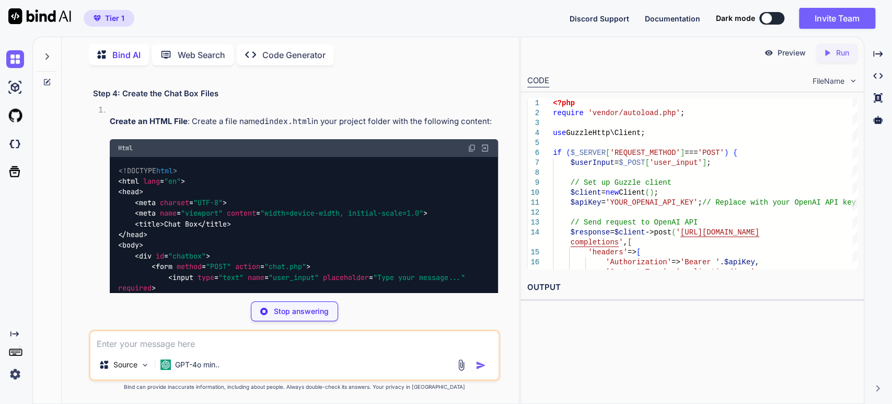
drag, startPoint x: 191, startPoint y: 187, endPoint x: 414, endPoint y: 197, distance: 223.4
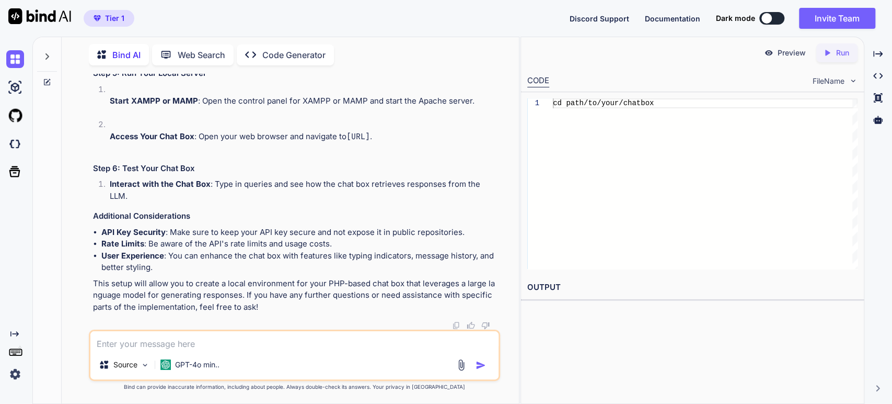
scroll to position [3902, 0]
drag, startPoint x: 208, startPoint y: 134, endPoint x: 336, endPoint y: 134, distance: 128.1
click at [336, 134] on p "Access Your Chat Box : Open your web browser and navigate to http://localhost/c…" at bounding box center [304, 137] width 389 height 12
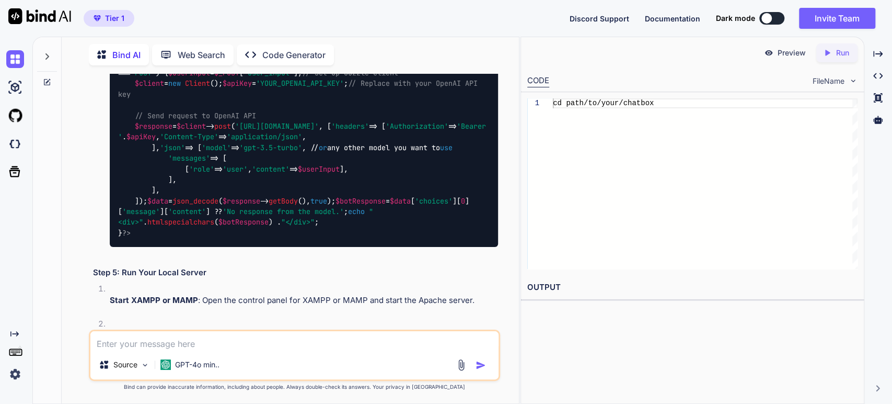
scroll to position [3147, 0]
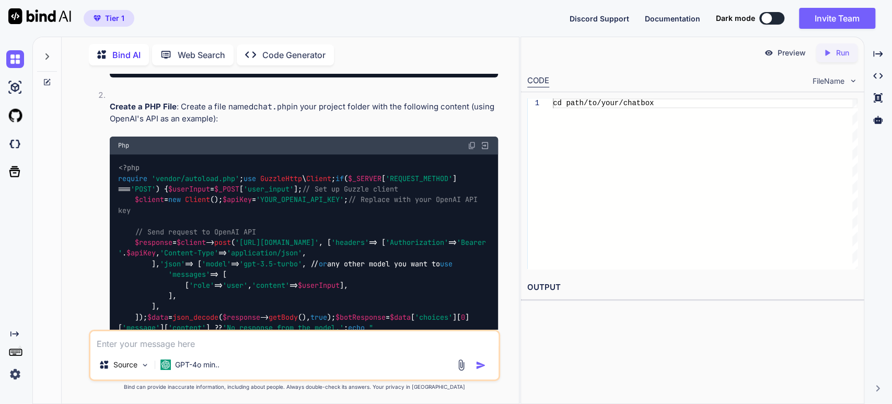
drag, startPoint x: 204, startPoint y: 109, endPoint x: 324, endPoint y: 107, distance: 120.2
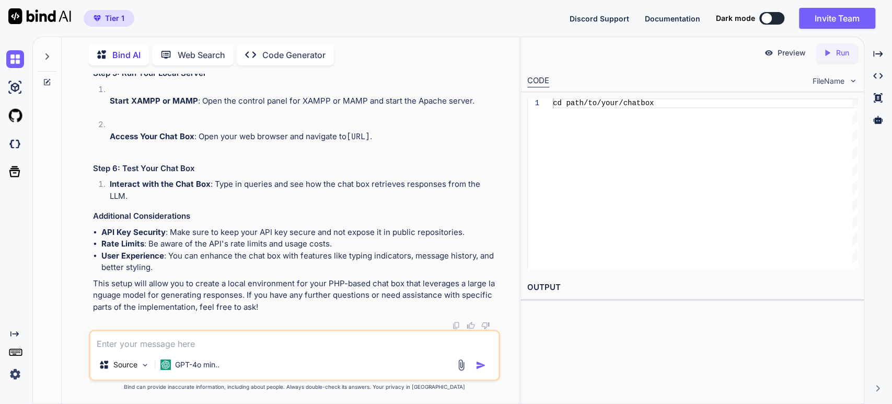
scroll to position [3902, 0]
click at [150, 343] on textarea at bounding box center [294, 340] width 409 height 19
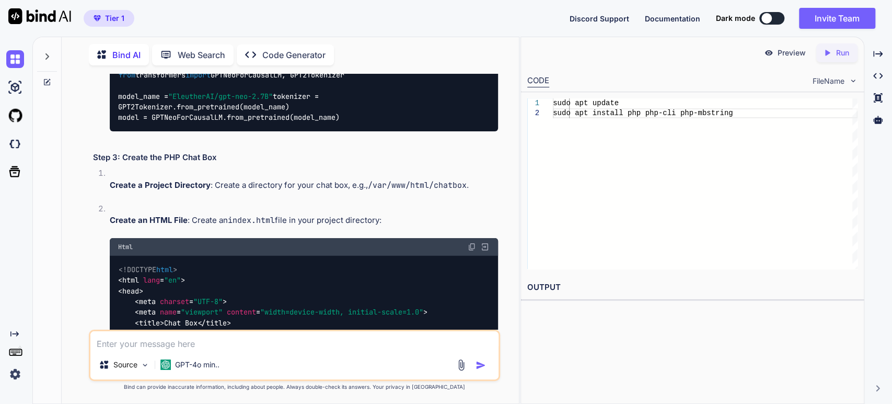
scroll to position [4535, 0]
drag, startPoint x: 174, startPoint y: 172, endPoint x: 174, endPoint y: 195, distance: 23.5
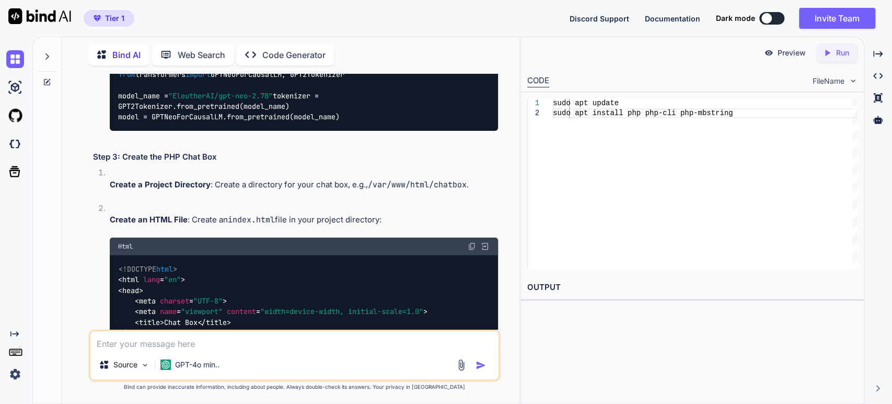
copy ul "GPT-J : An open-source model that can be run locally. GPT-Neo : Another open-so…"
